Goal: Obtain resource: Download file/media

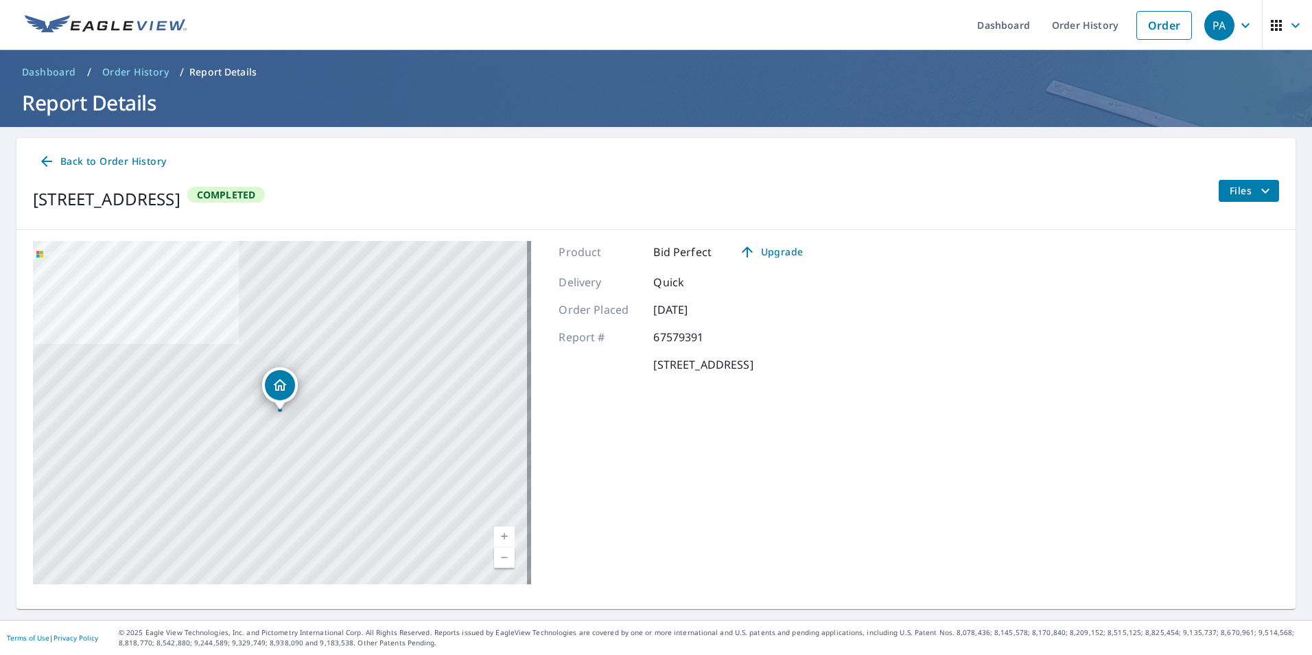
click at [144, 70] on span "Order History" at bounding box center [135, 72] width 67 height 14
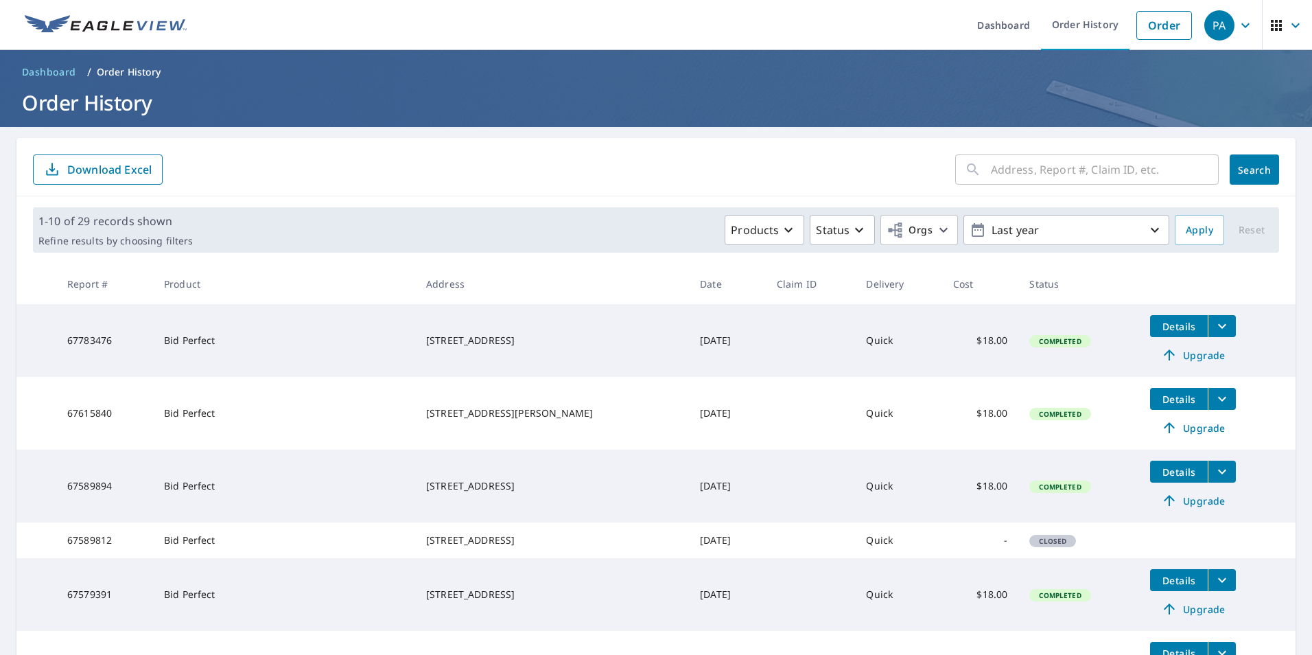
click at [1158, 325] on span "Details" at bounding box center [1178, 326] width 41 height 13
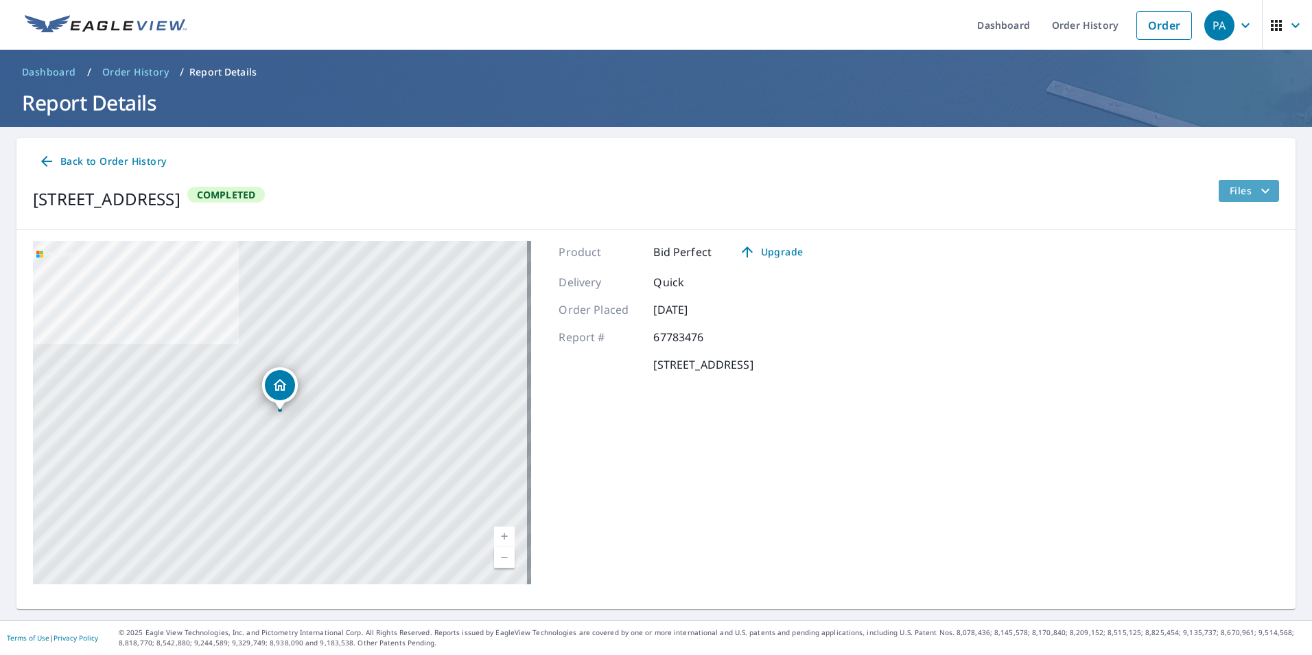
click at [1234, 189] on span "Files" at bounding box center [1252, 191] width 44 height 16
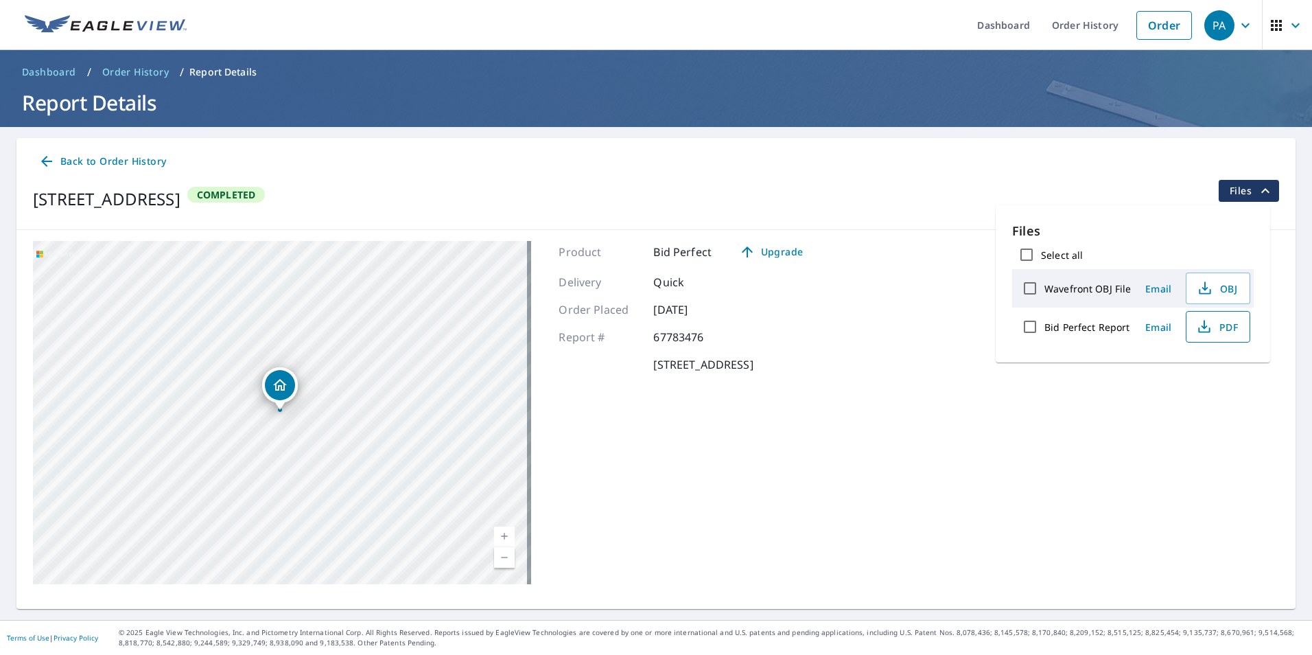
click at [1230, 325] on span "PDF" at bounding box center [1217, 326] width 44 height 16
